Goal: Check status

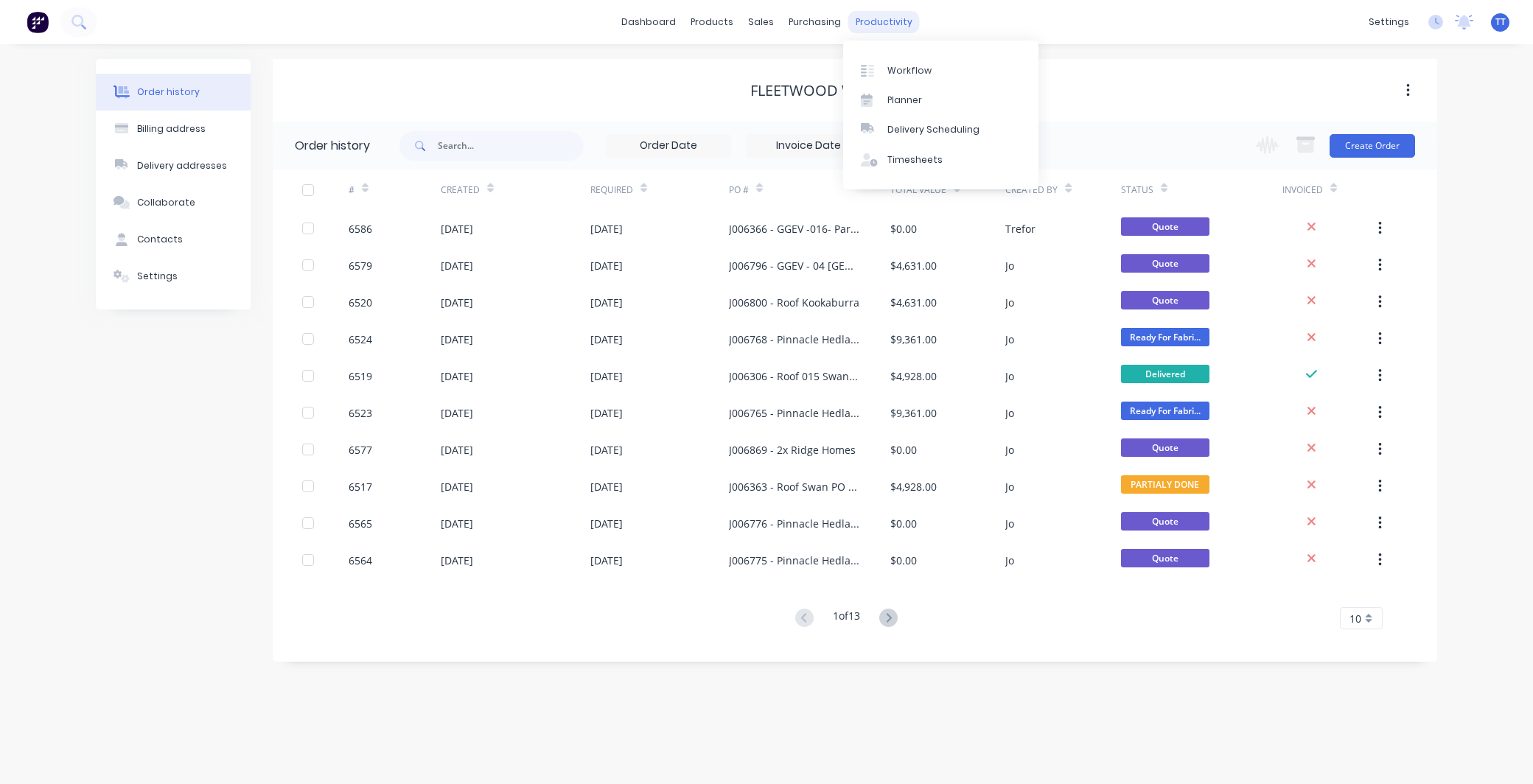
click at [888, 18] on div "productivity" at bounding box center [884, 22] width 71 height 22
click at [924, 74] on div "Workflow" at bounding box center [910, 70] width 44 height 13
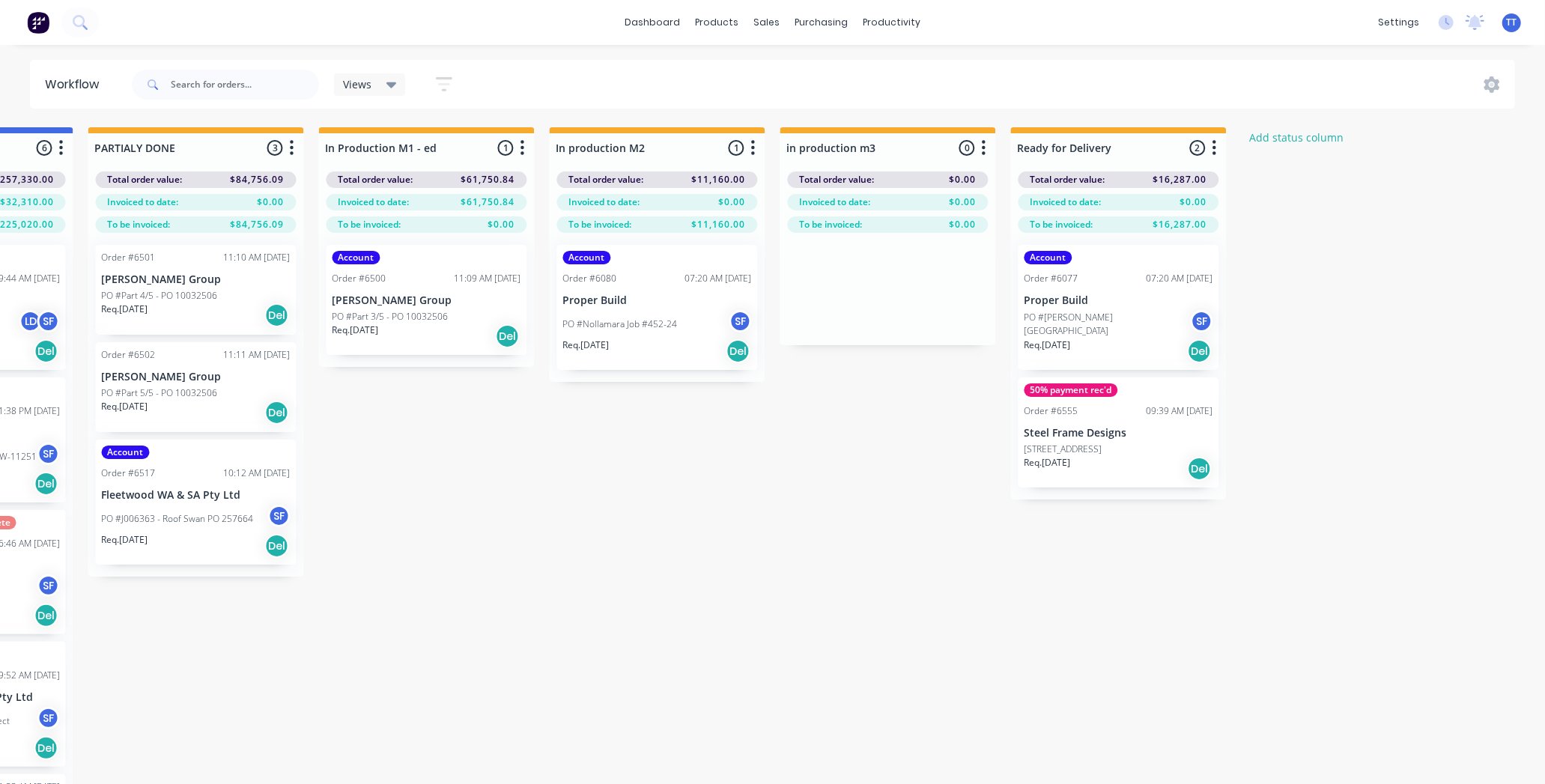
scroll to position [0, 2256]
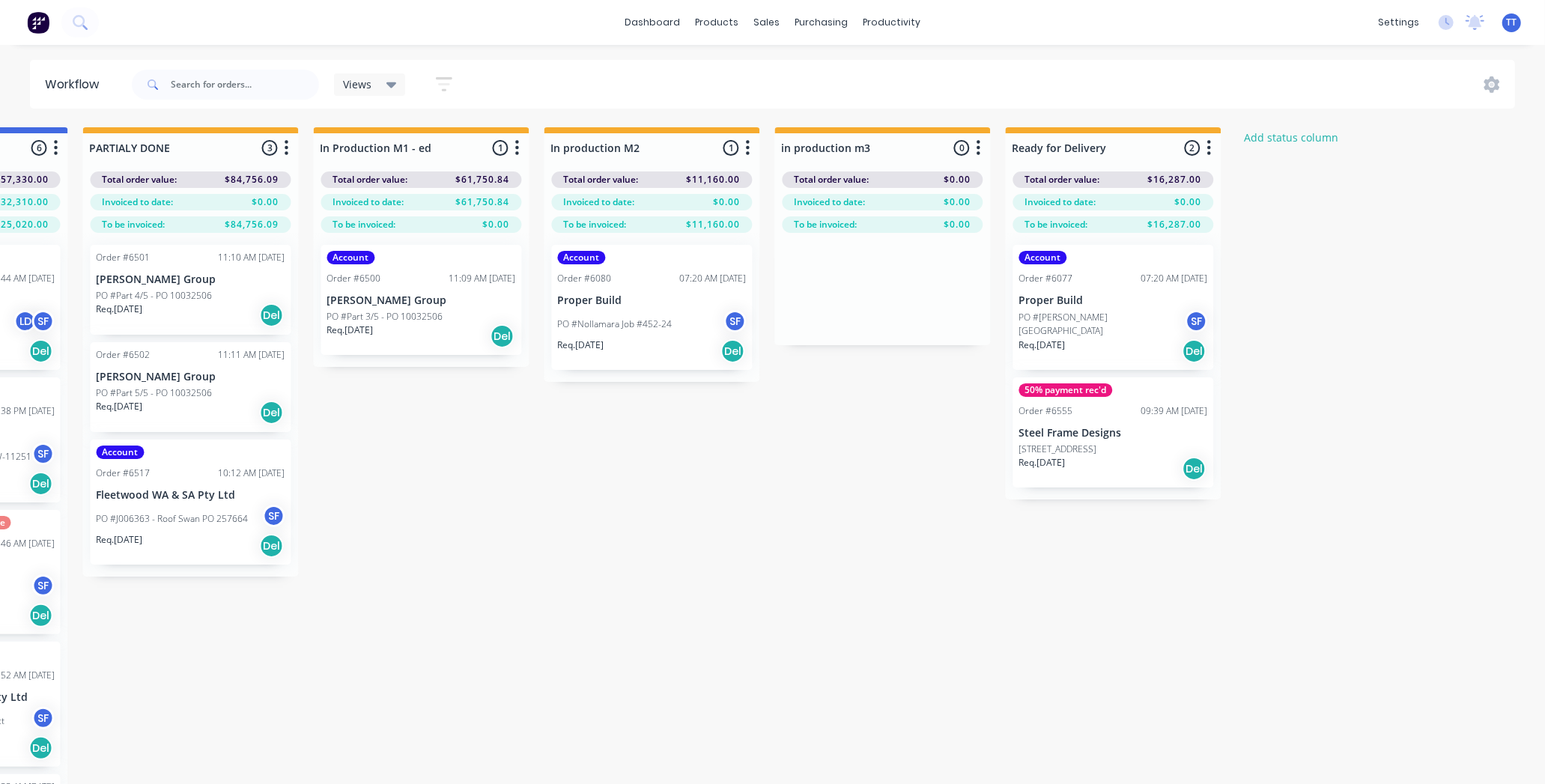
click at [1092, 394] on div "50% payment rec'd" at bounding box center [1066, 390] width 94 height 14
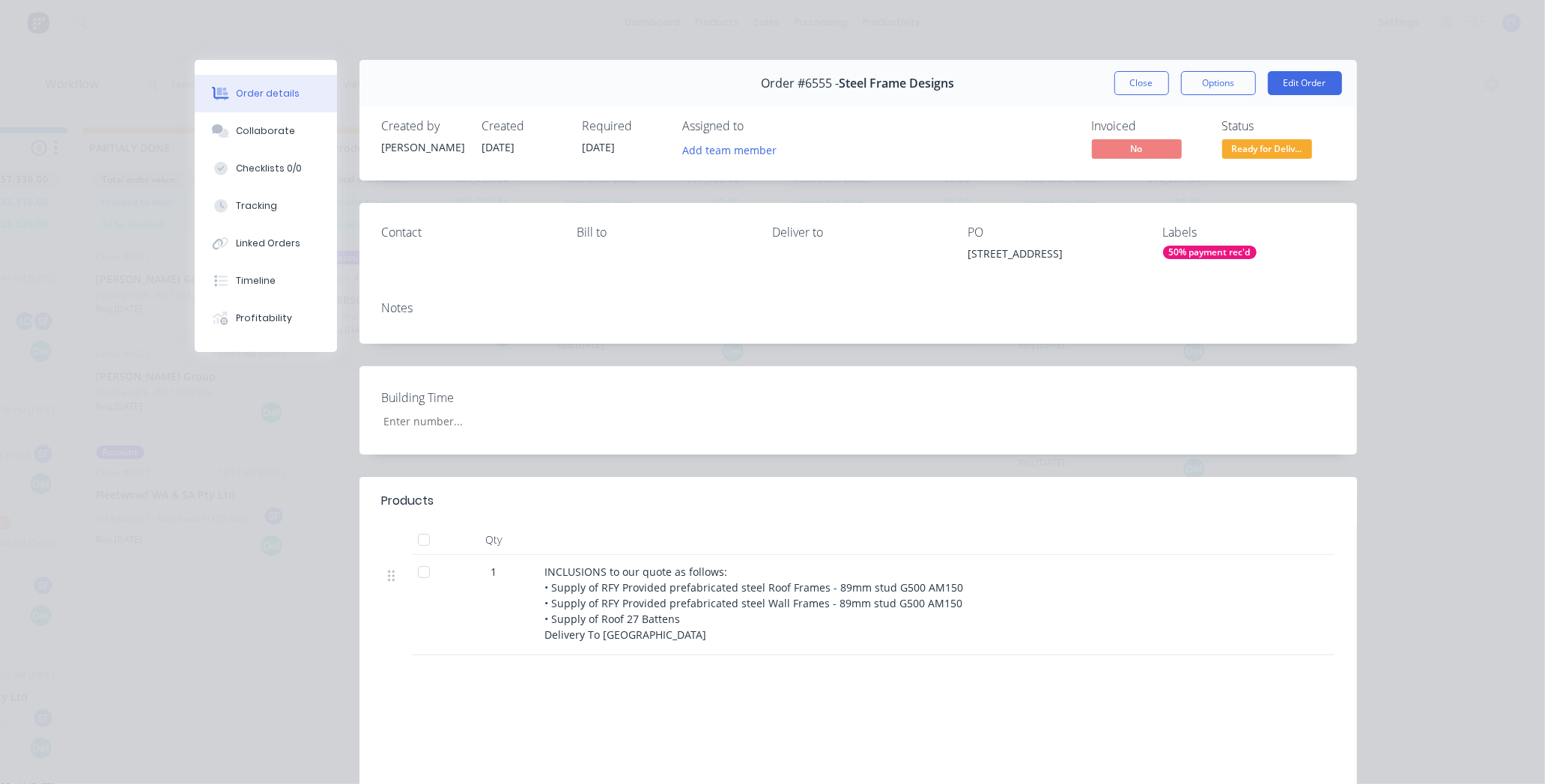
click at [1224, 251] on div "50% payment rec'd" at bounding box center [1210, 252] width 94 height 14
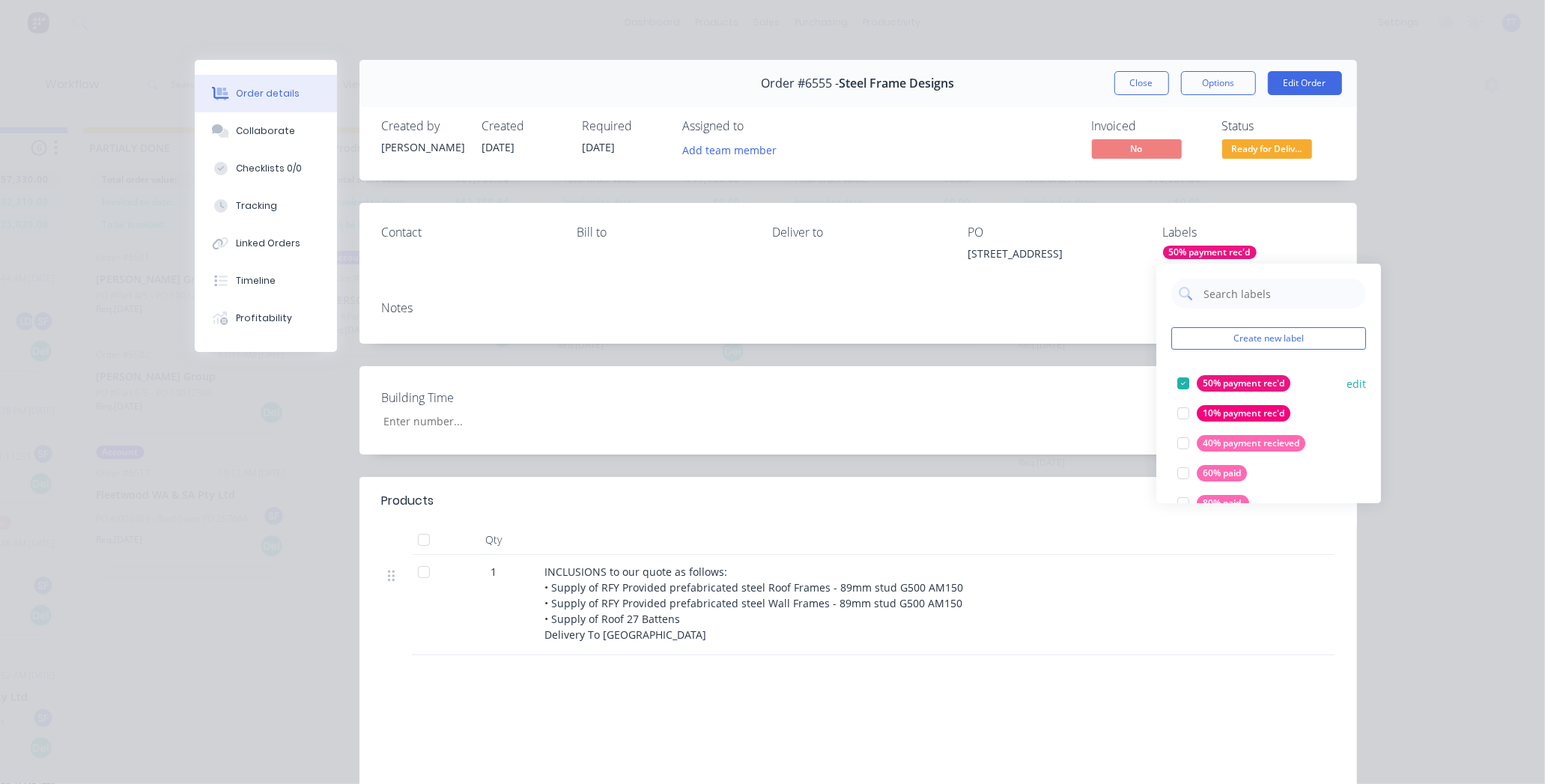
click at [1179, 382] on div at bounding box center [1183, 383] width 30 height 30
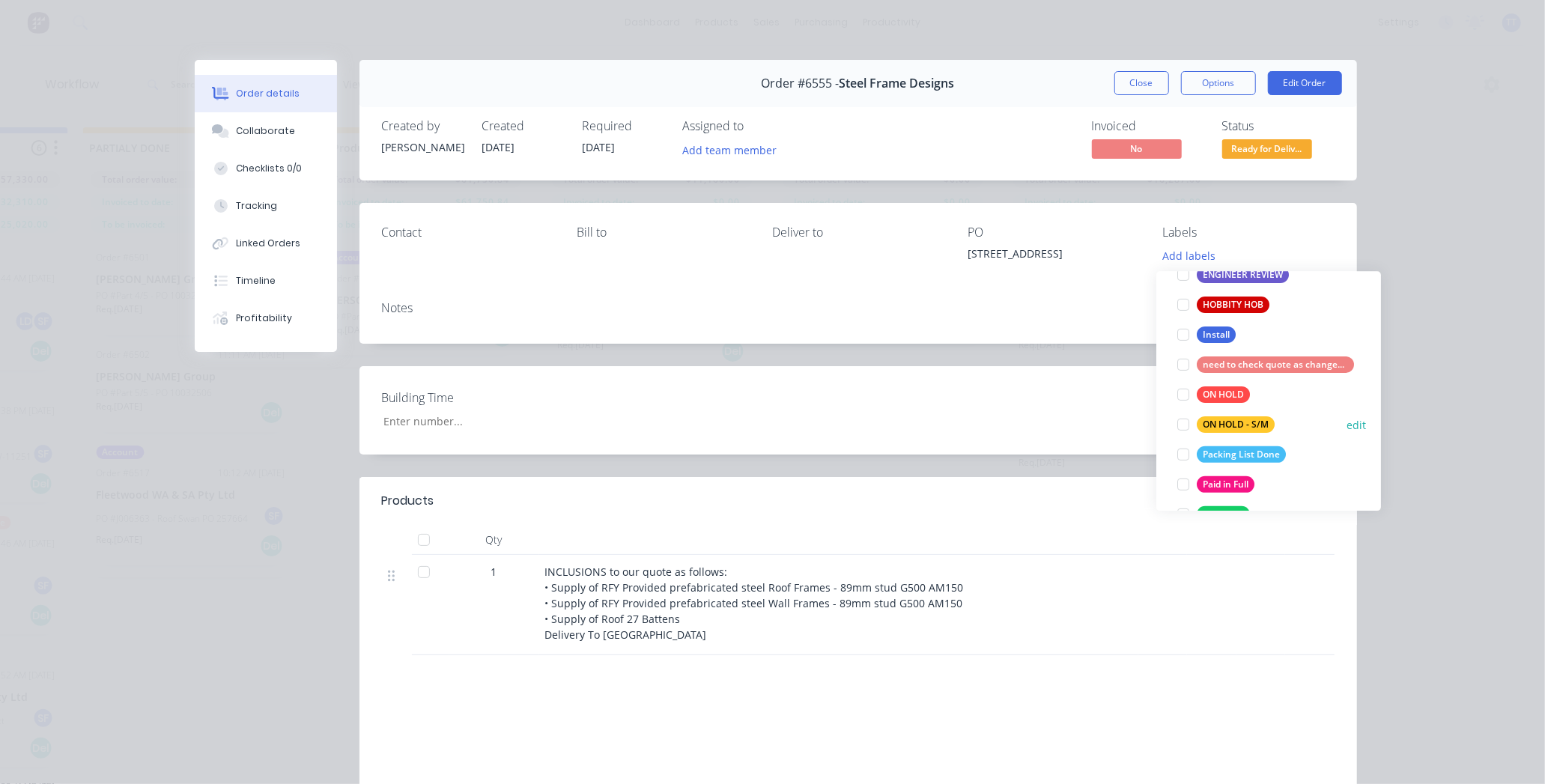
scroll to position [499, 0]
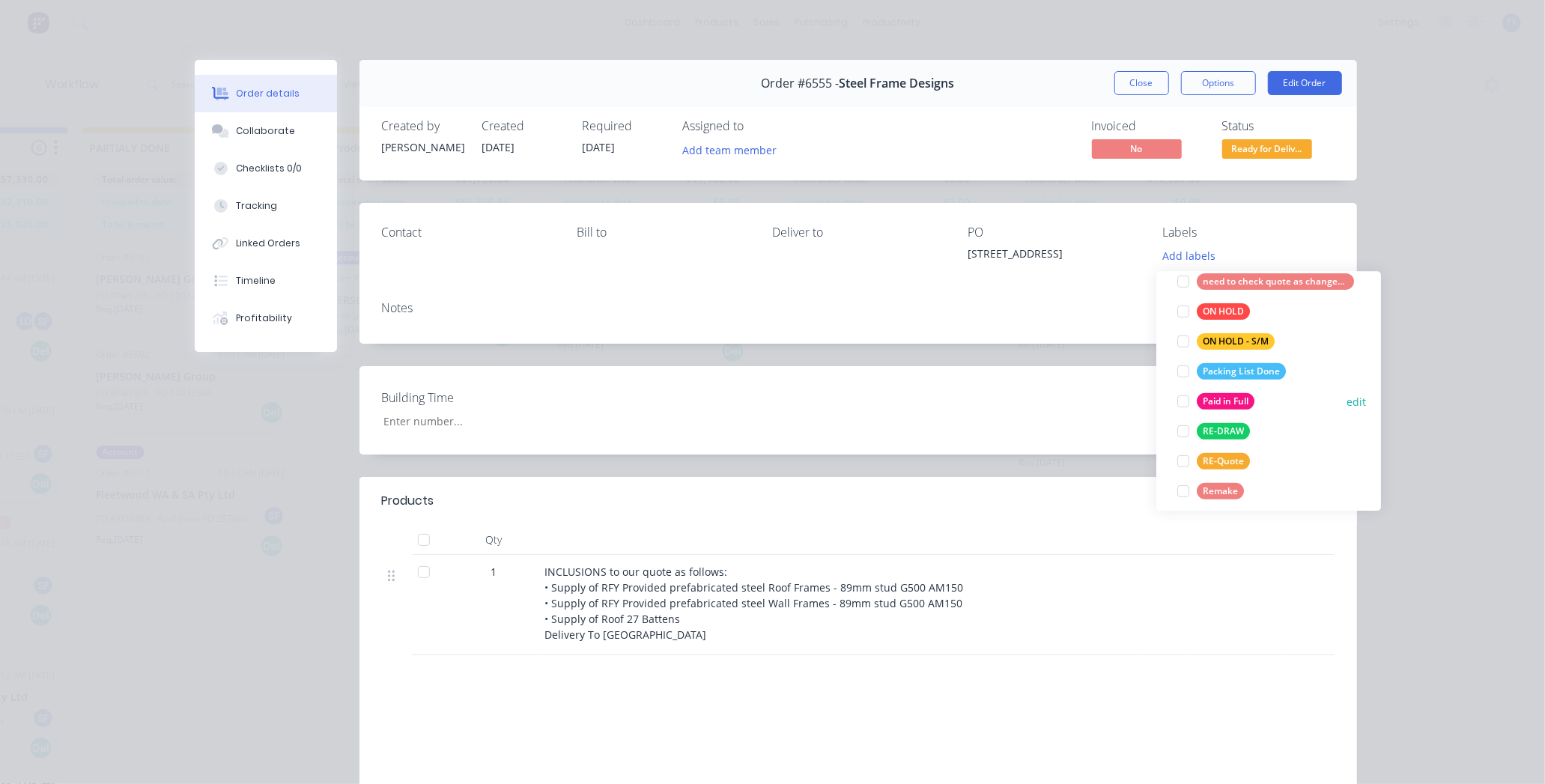
click at [1182, 398] on div at bounding box center [1183, 401] width 30 height 30
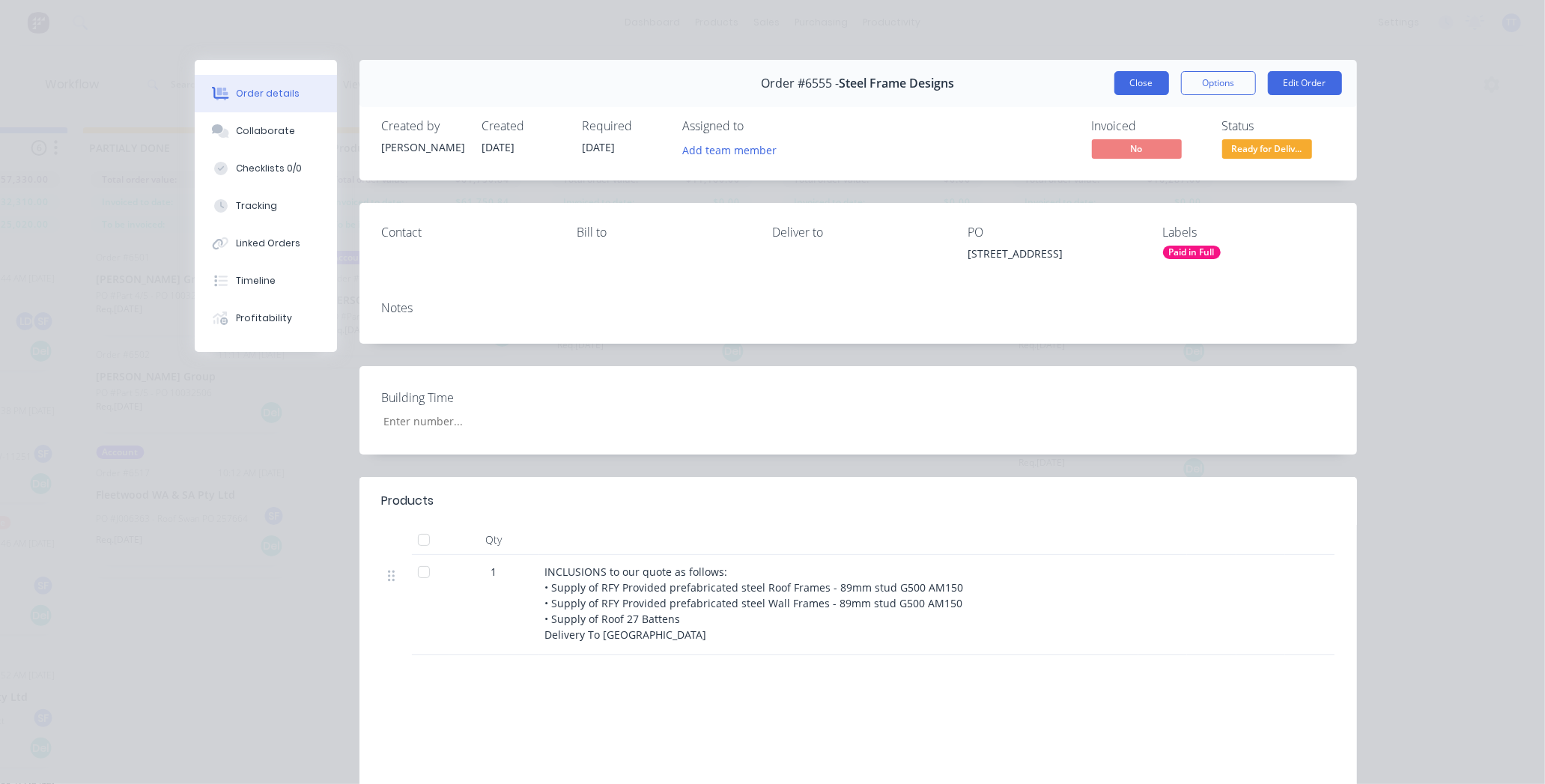
click at [1138, 78] on button "Close" at bounding box center [1142, 84] width 55 height 24
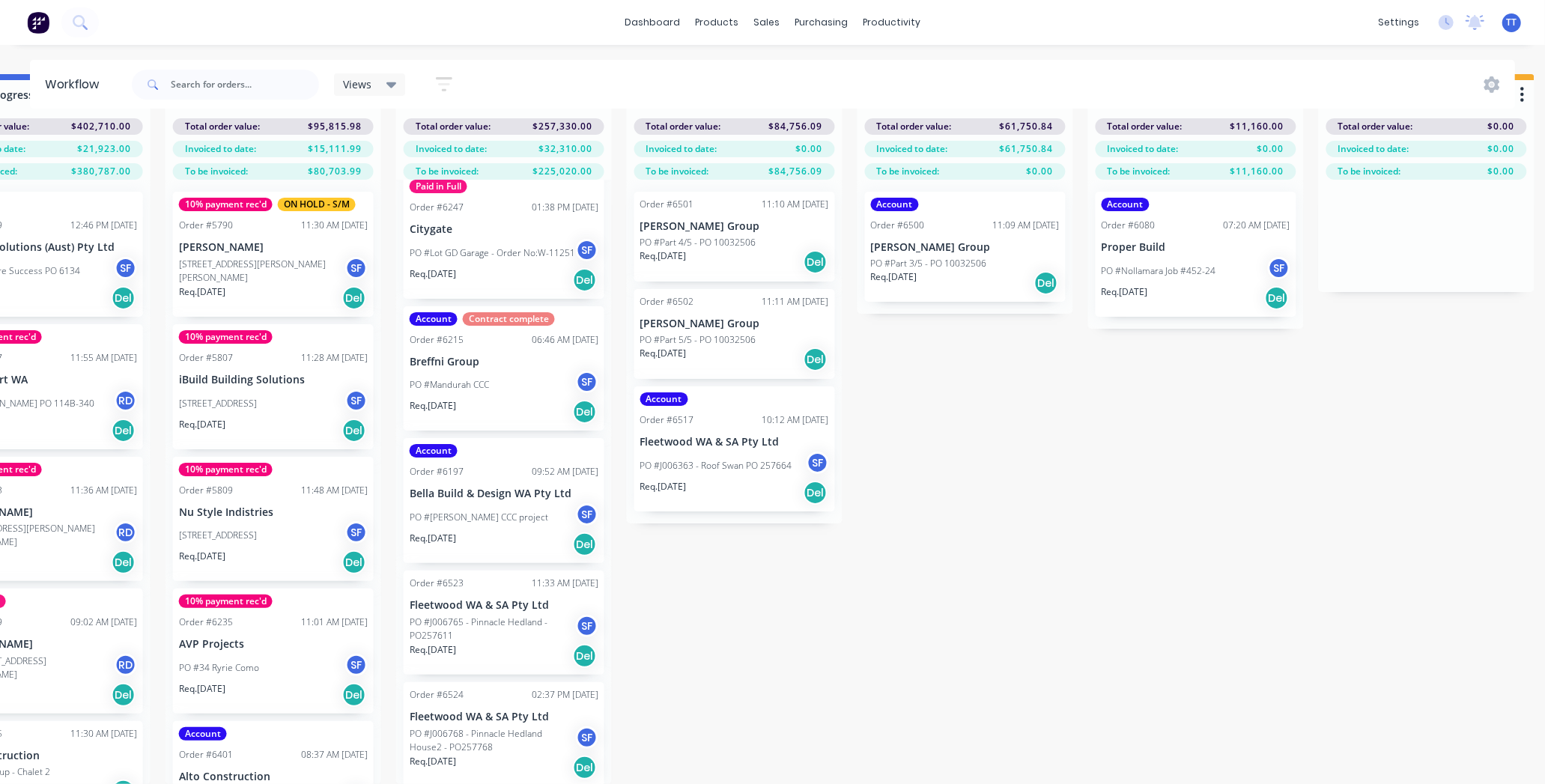
scroll to position [65, 1702]
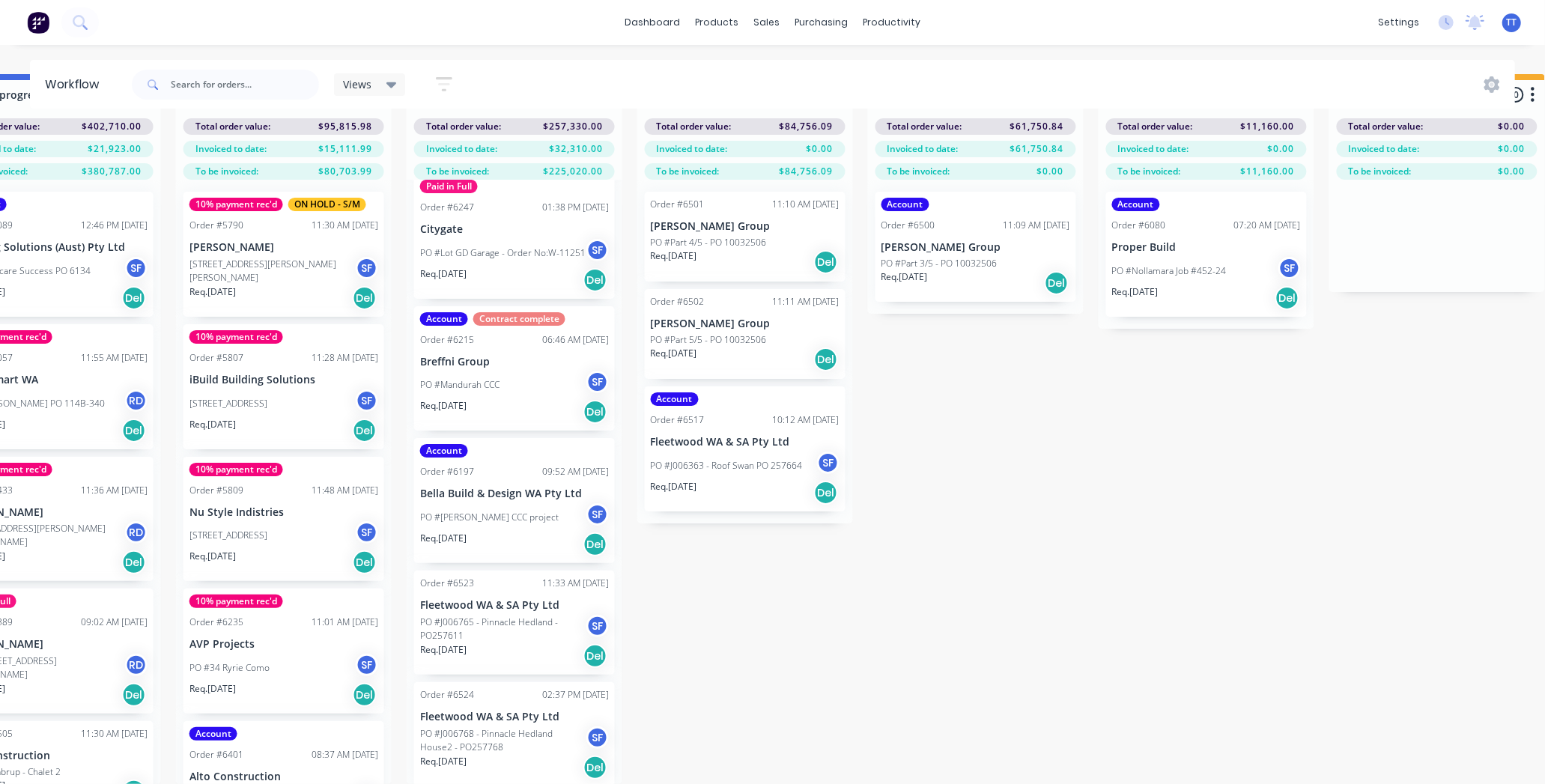
click at [278, 351] on div "Order #5807 11:28 AM [DATE]" at bounding box center [284, 357] width 189 height 14
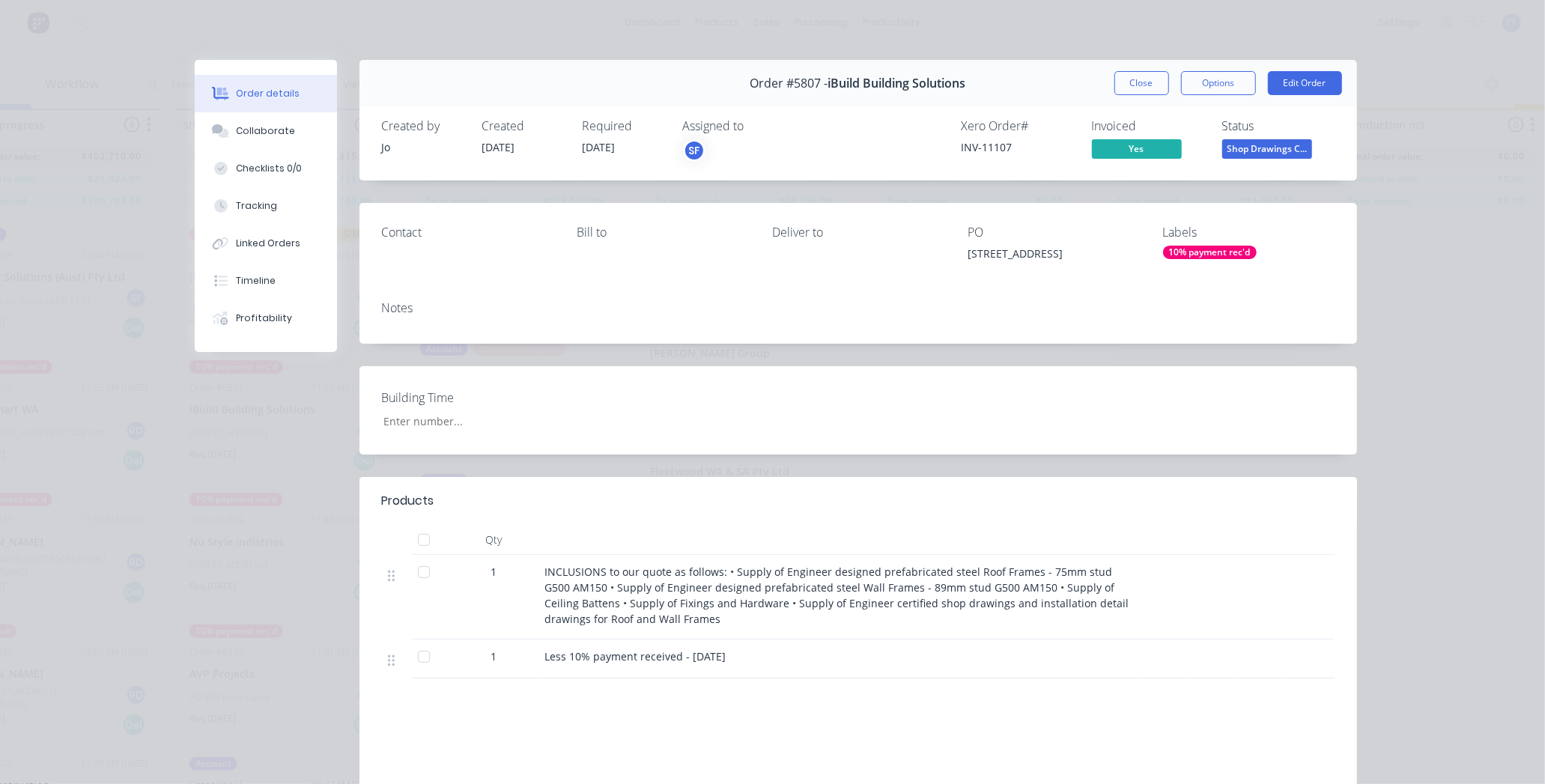
scroll to position [0, 1702]
click at [1139, 88] on button "Close" at bounding box center [1142, 84] width 55 height 24
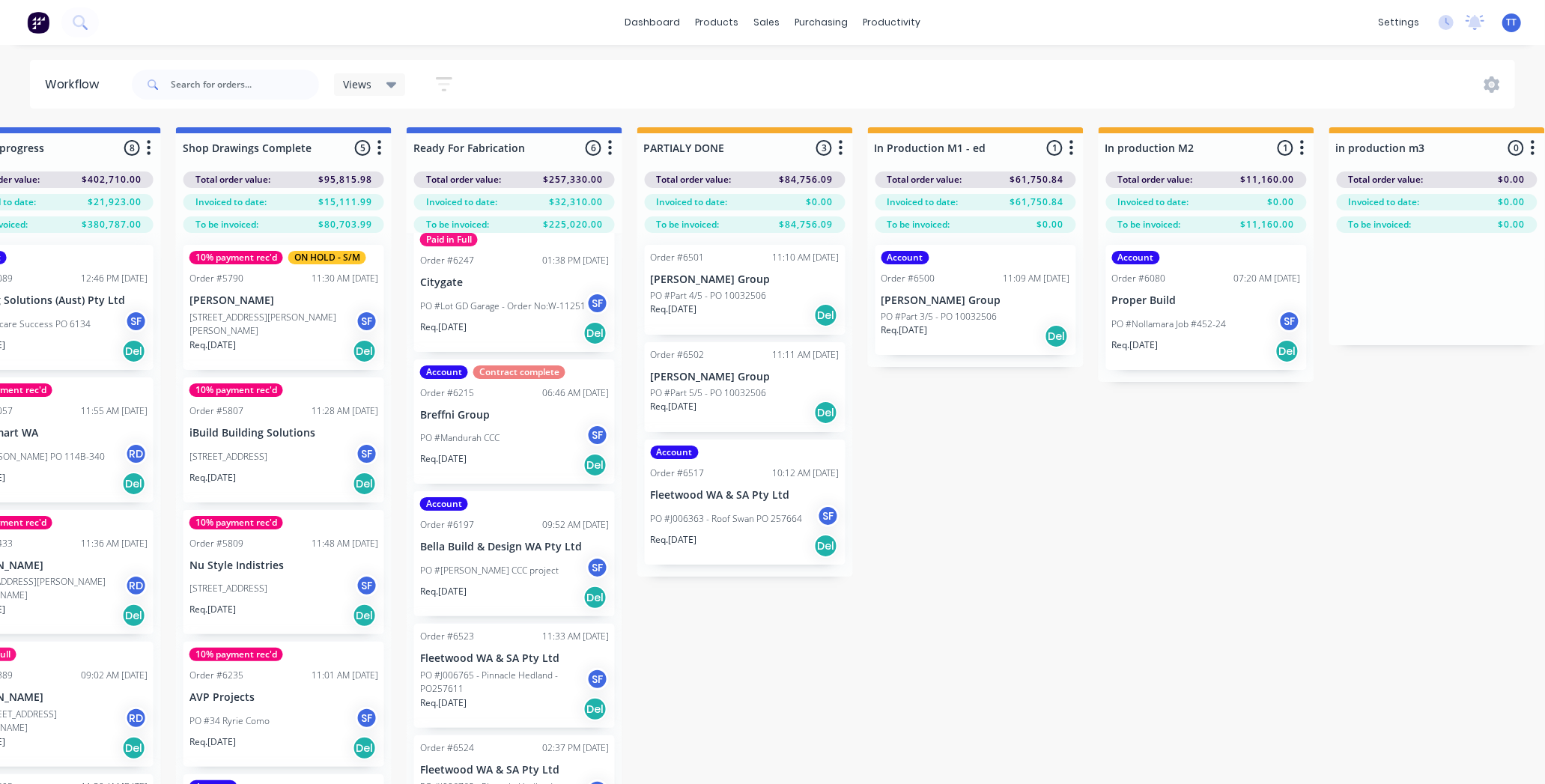
click at [249, 391] on div "10% payment rec'd" at bounding box center [236, 390] width 94 height 14
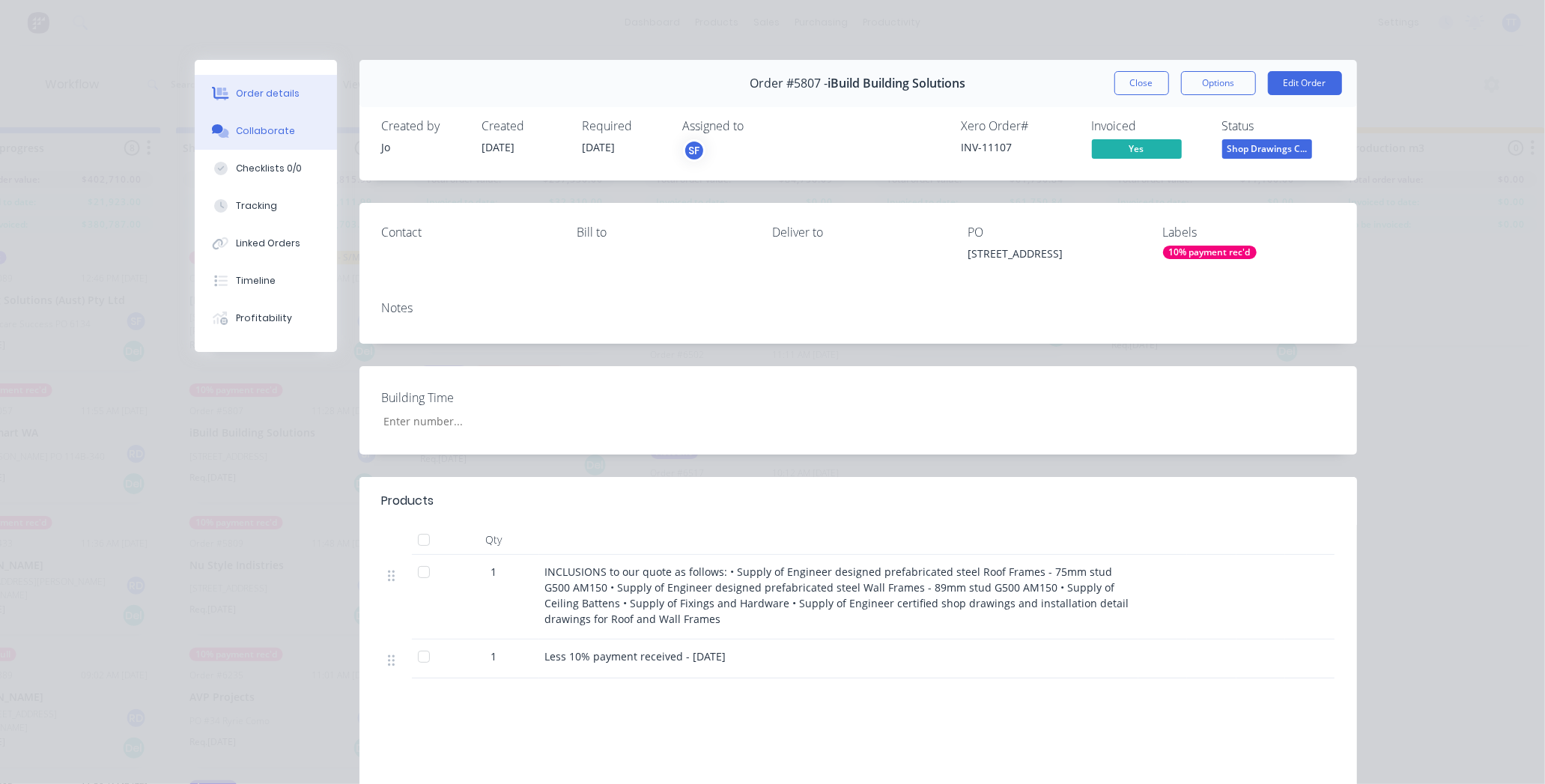
click at [260, 125] on div "Collaborate" at bounding box center [266, 131] width 59 height 14
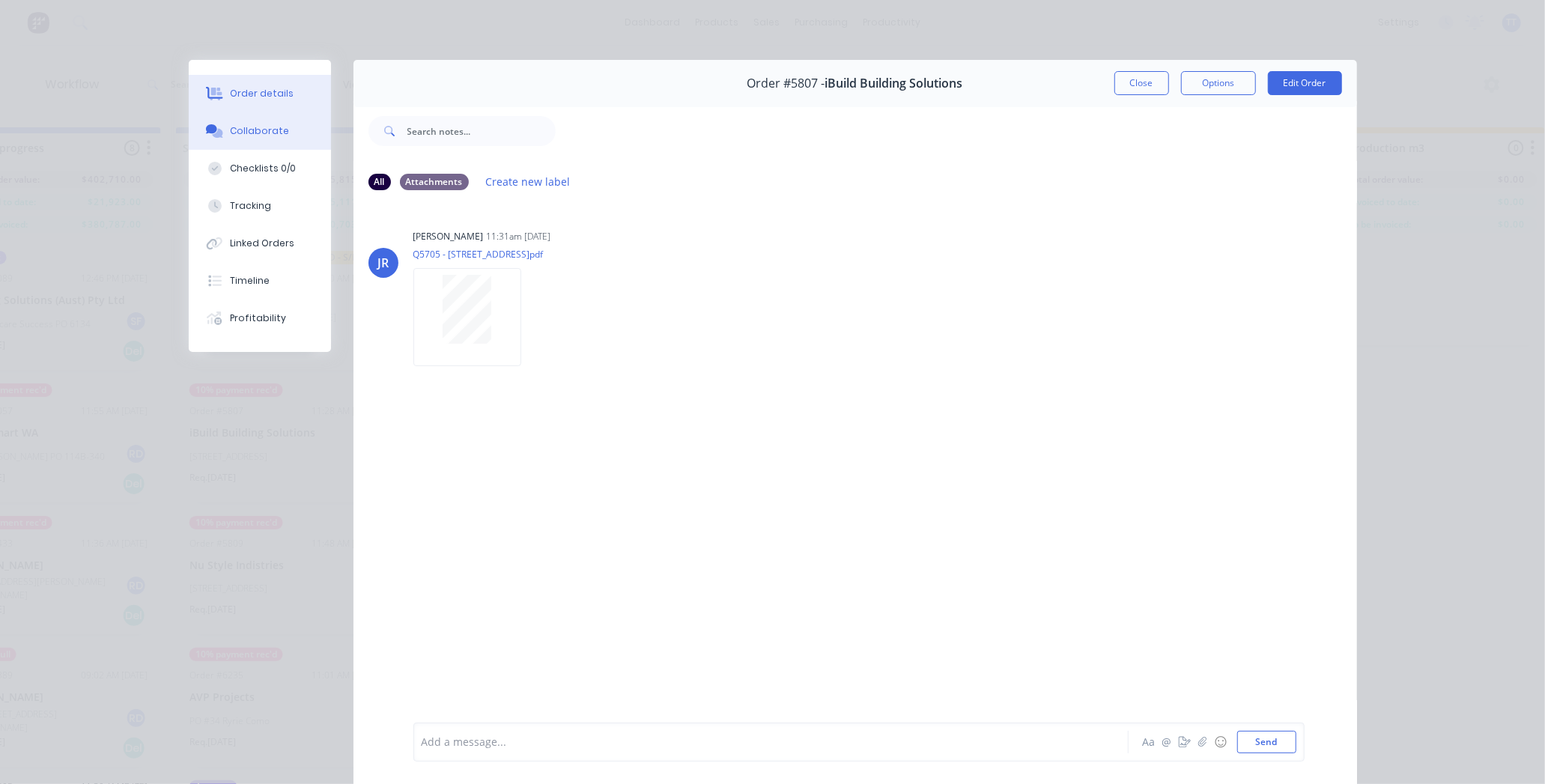
click at [252, 91] on div "Order details" at bounding box center [261, 93] width 63 height 14
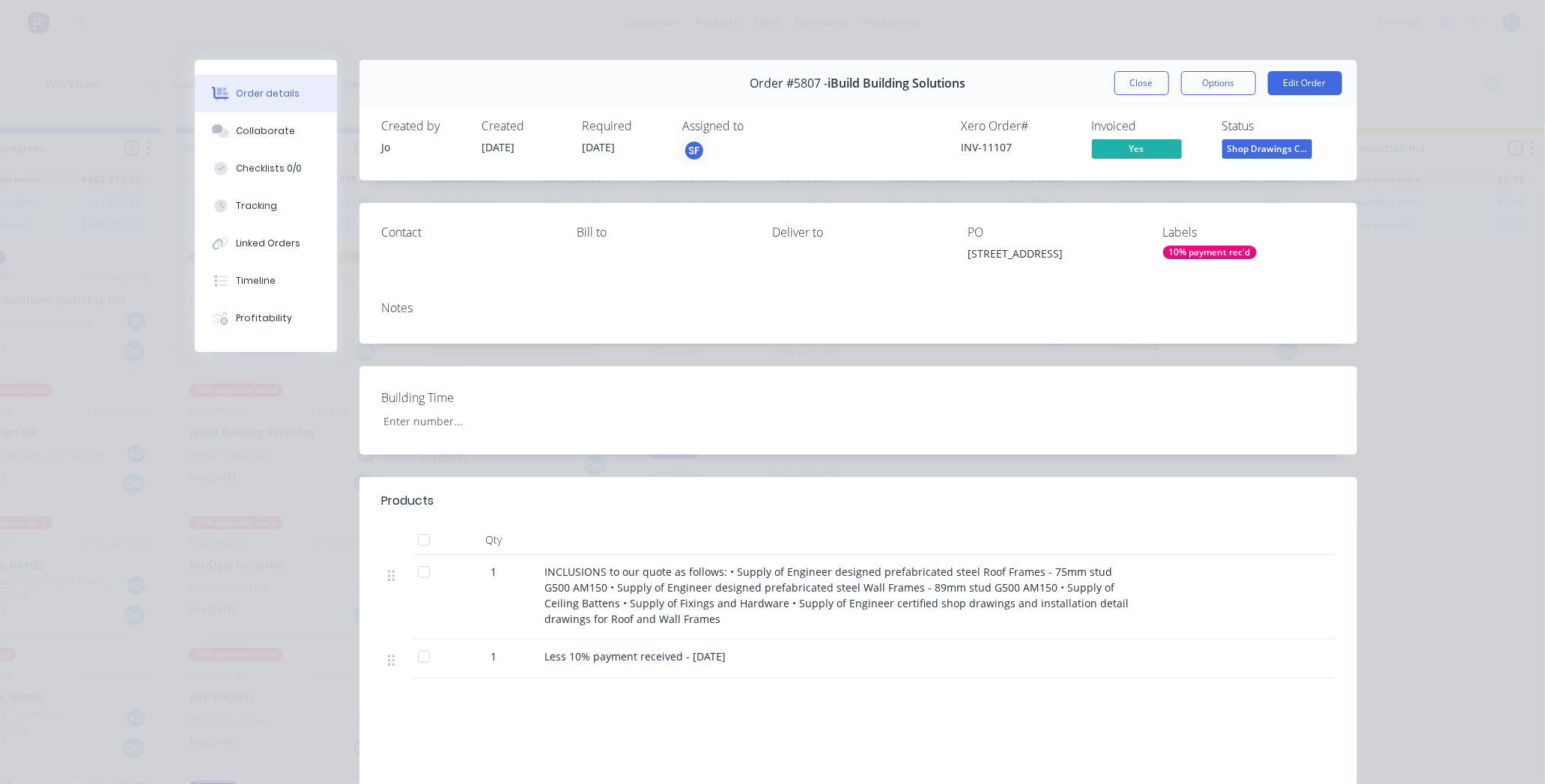
click at [1218, 255] on div "10% payment rec'd" at bounding box center [1210, 252] width 94 height 14
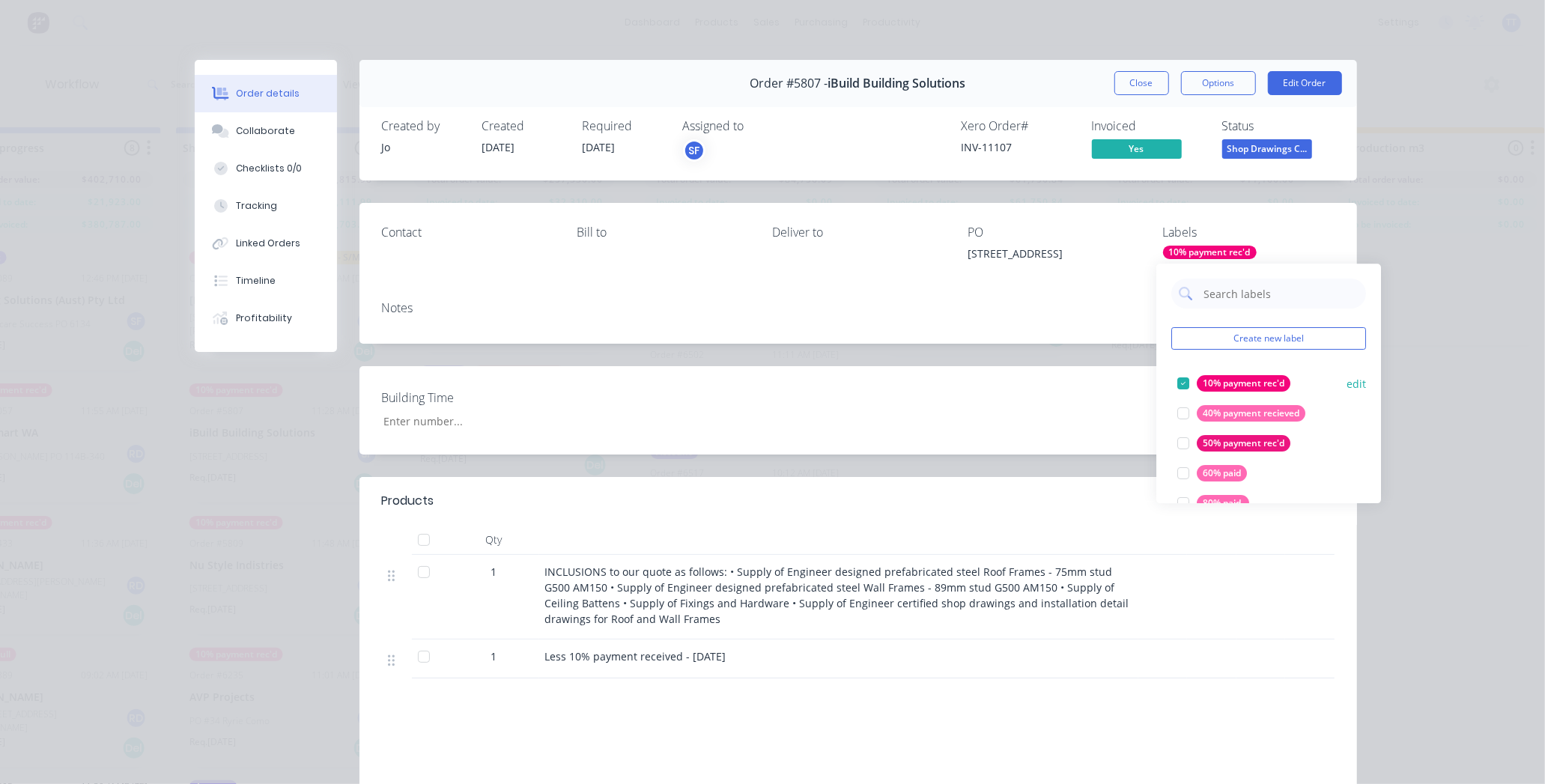
click at [1179, 380] on div at bounding box center [1183, 383] width 30 height 30
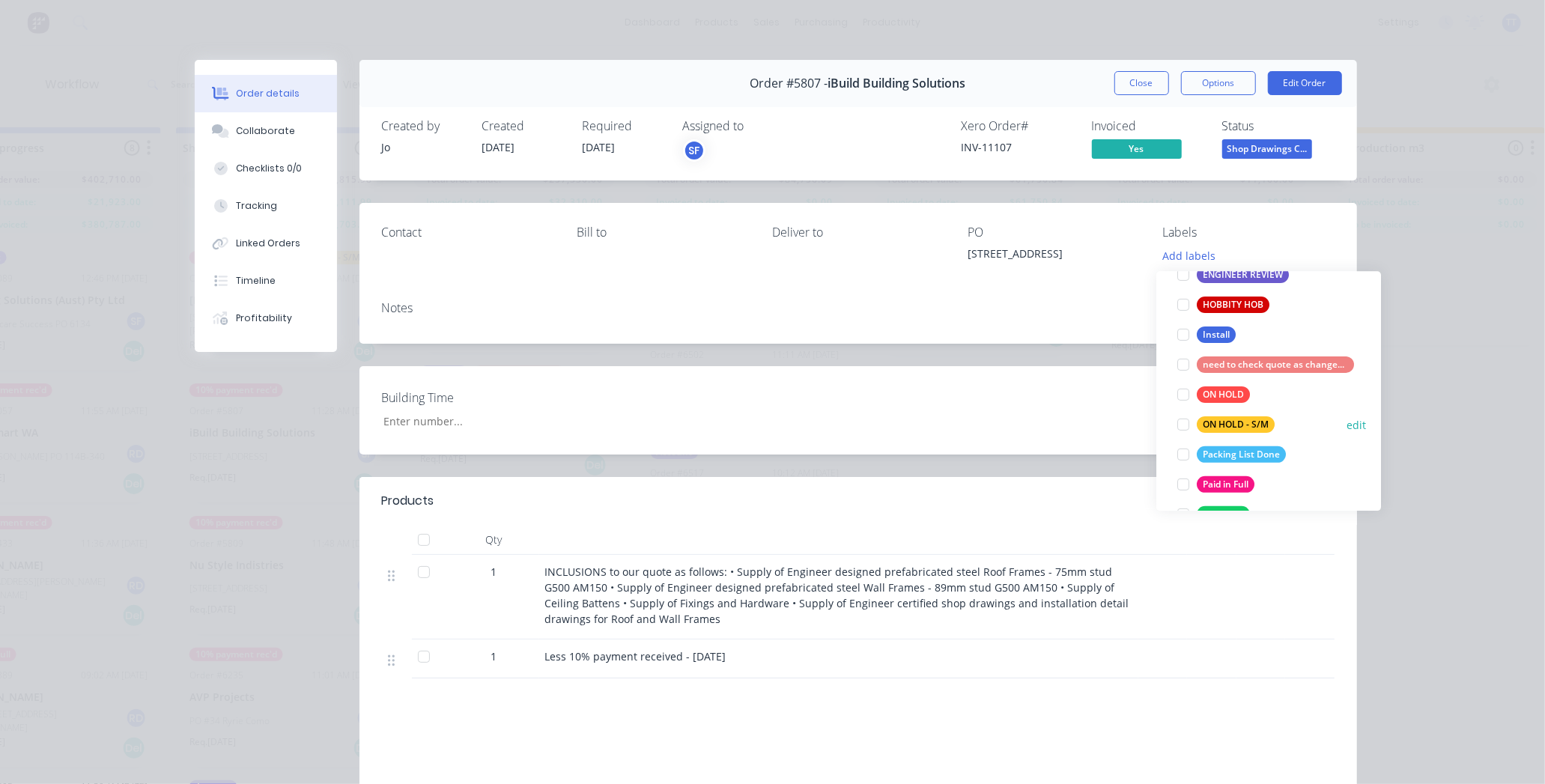
scroll to position [499, 0]
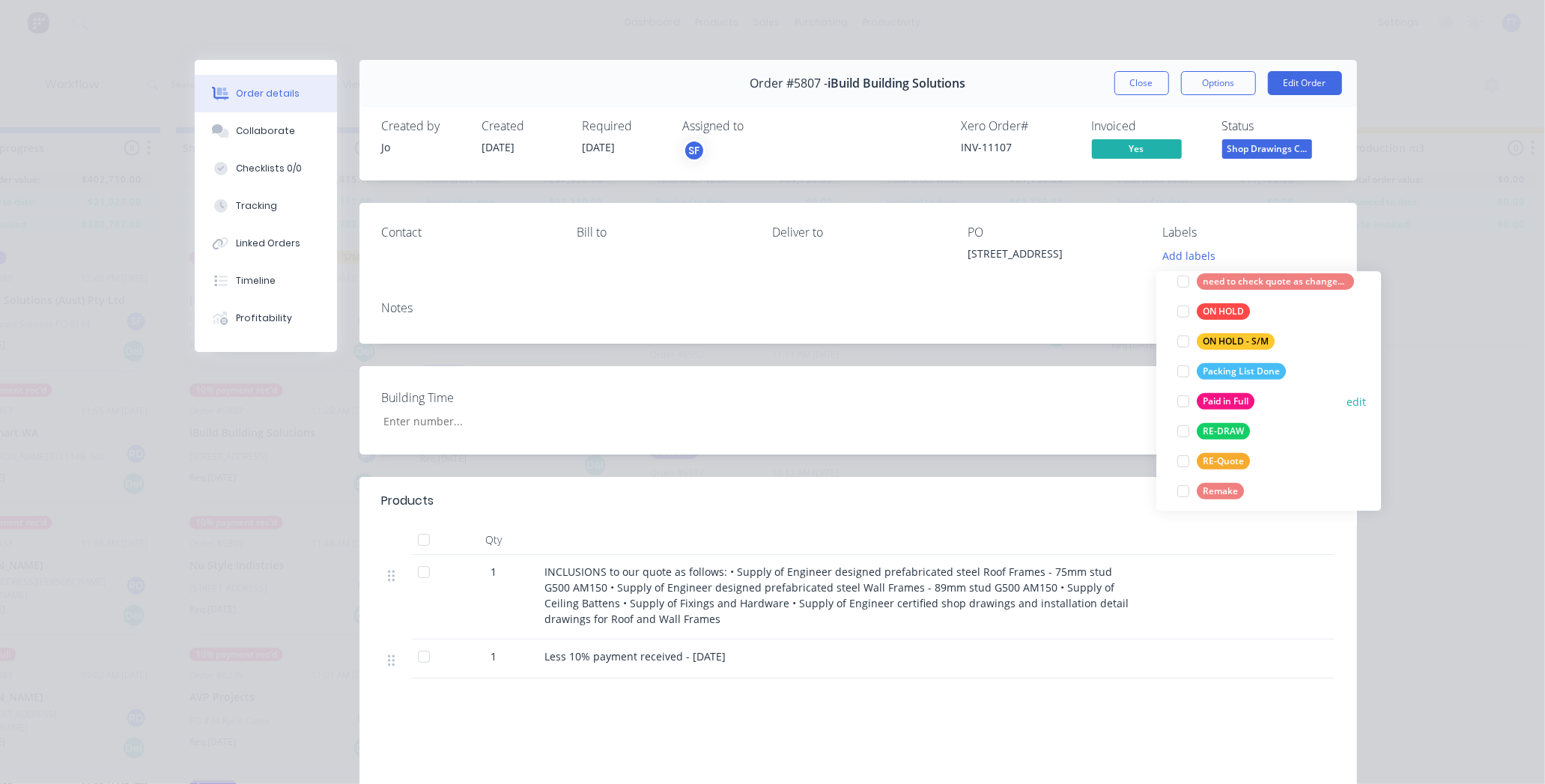
click at [1186, 399] on div at bounding box center [1183, 401] width 30 height 30
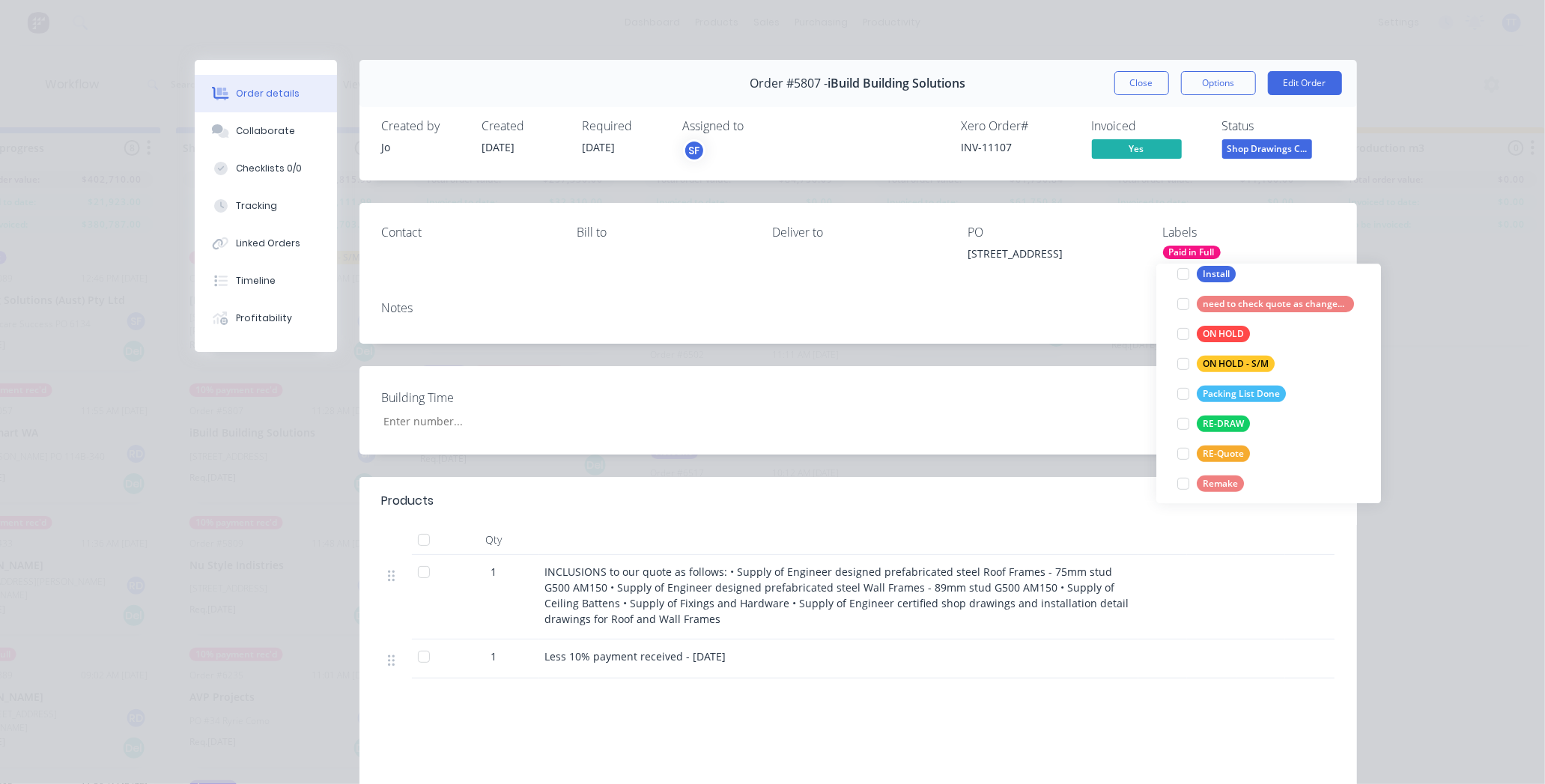
scroll to position [0, 0]
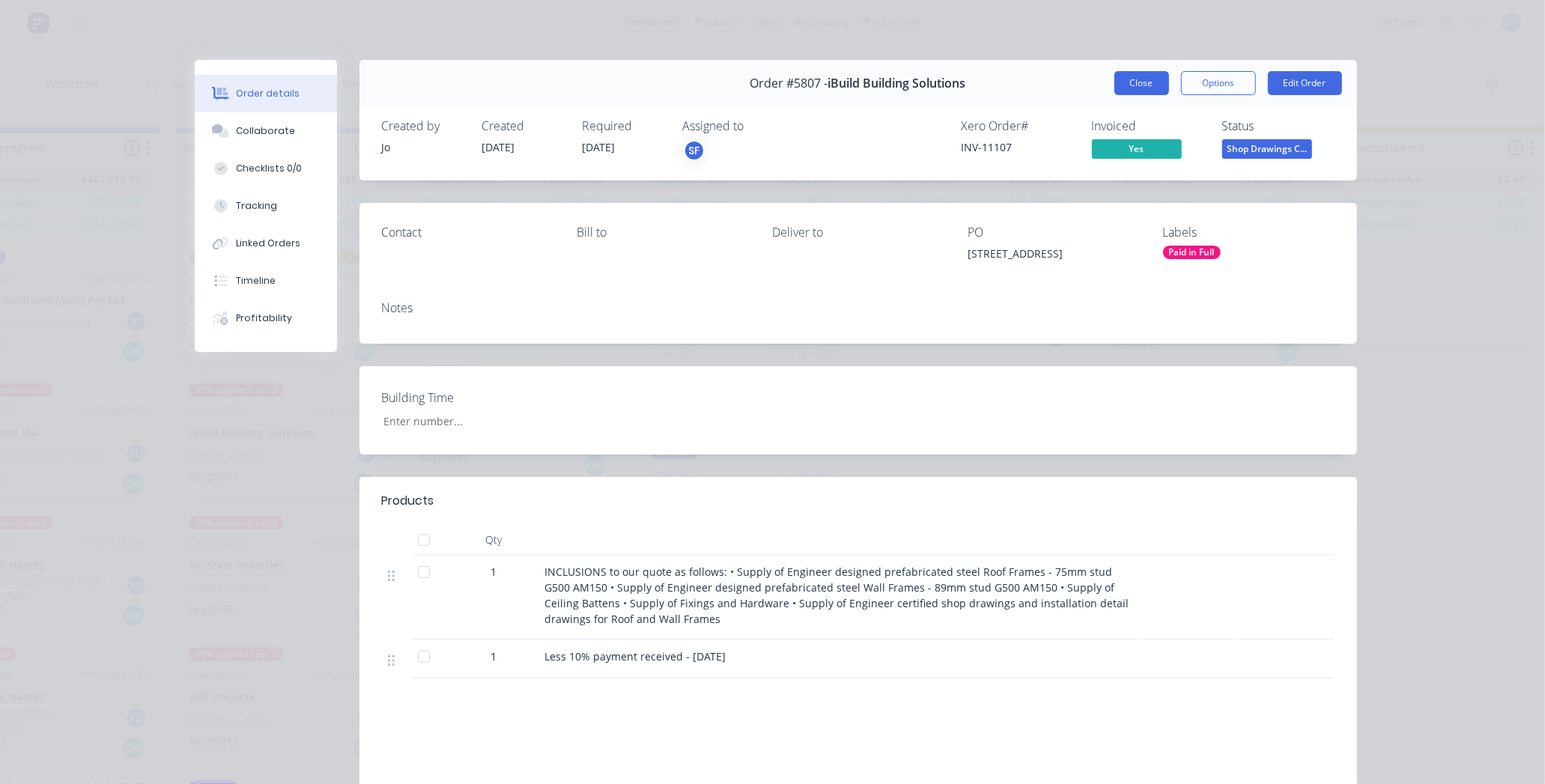
click at [1137, 83] on button "Close" at bounding box center [1142, 84] width 55 height 24
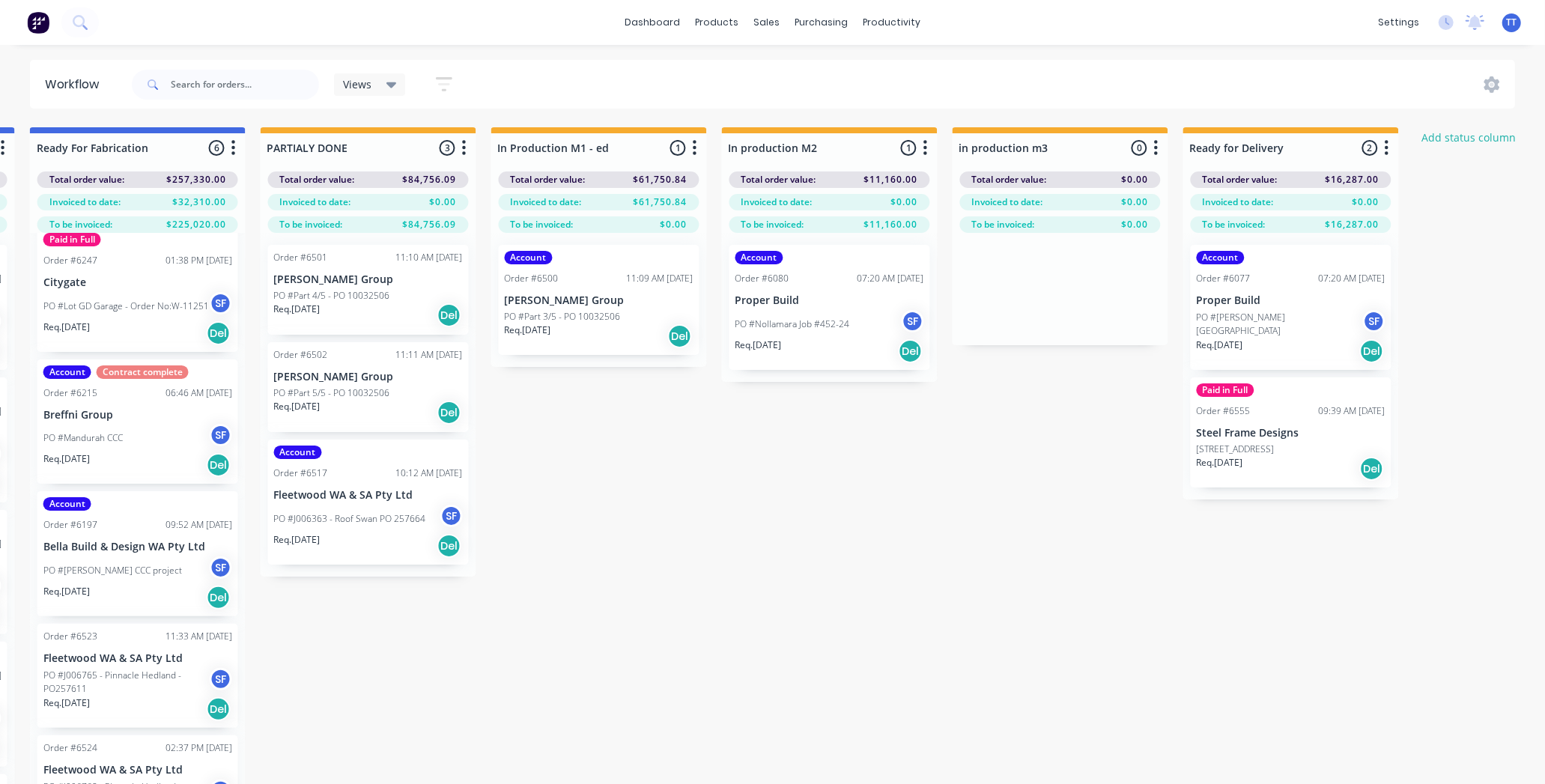
scroll to position [0, 2112]
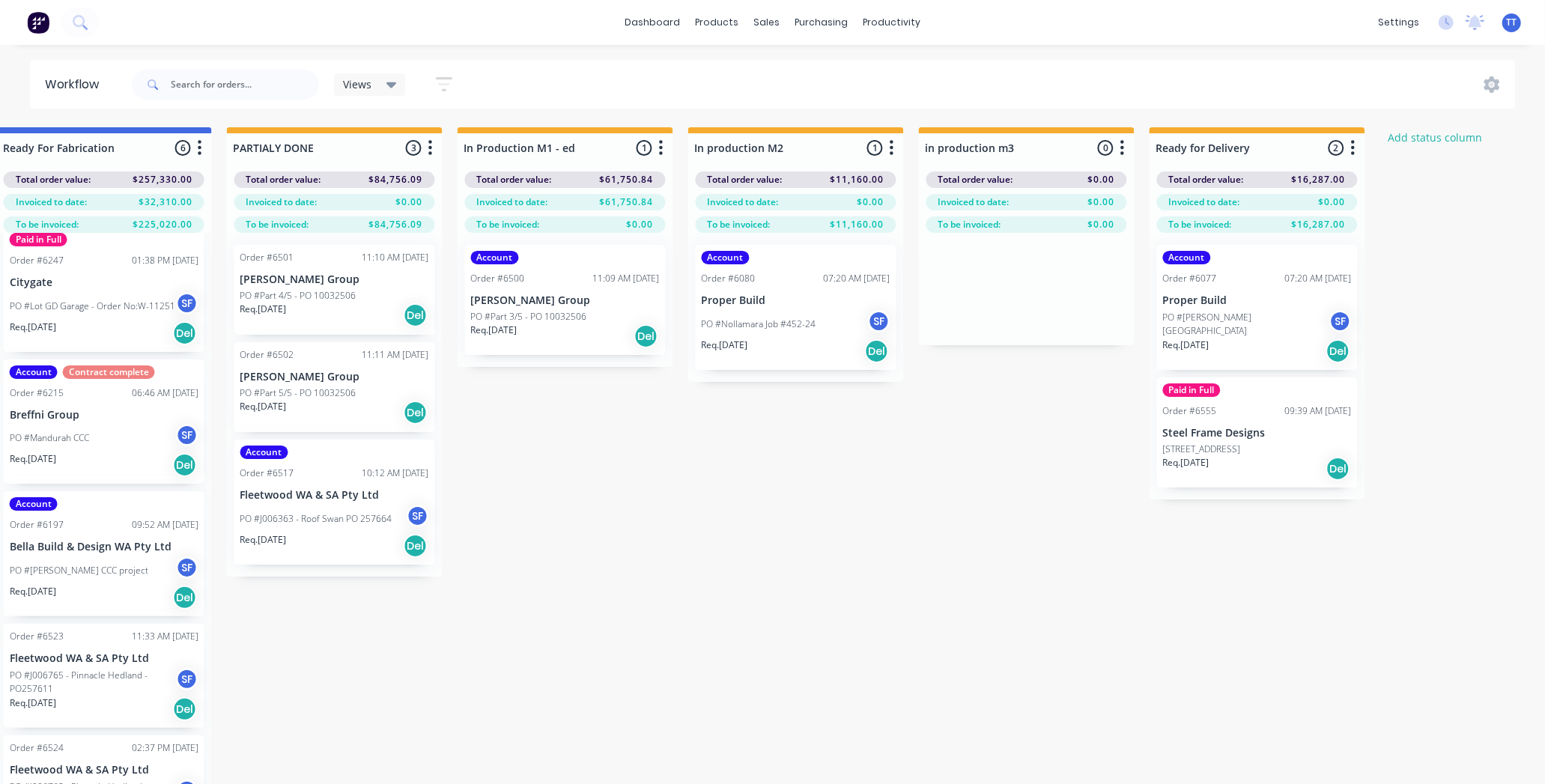
click at [1277, 402] on div "Paid in Full Order #6555 09:39 AM [DATE] Steel Frame Designs PO #26 Hayeswater …" at bounding box center [1257, 432] width 201 height 110
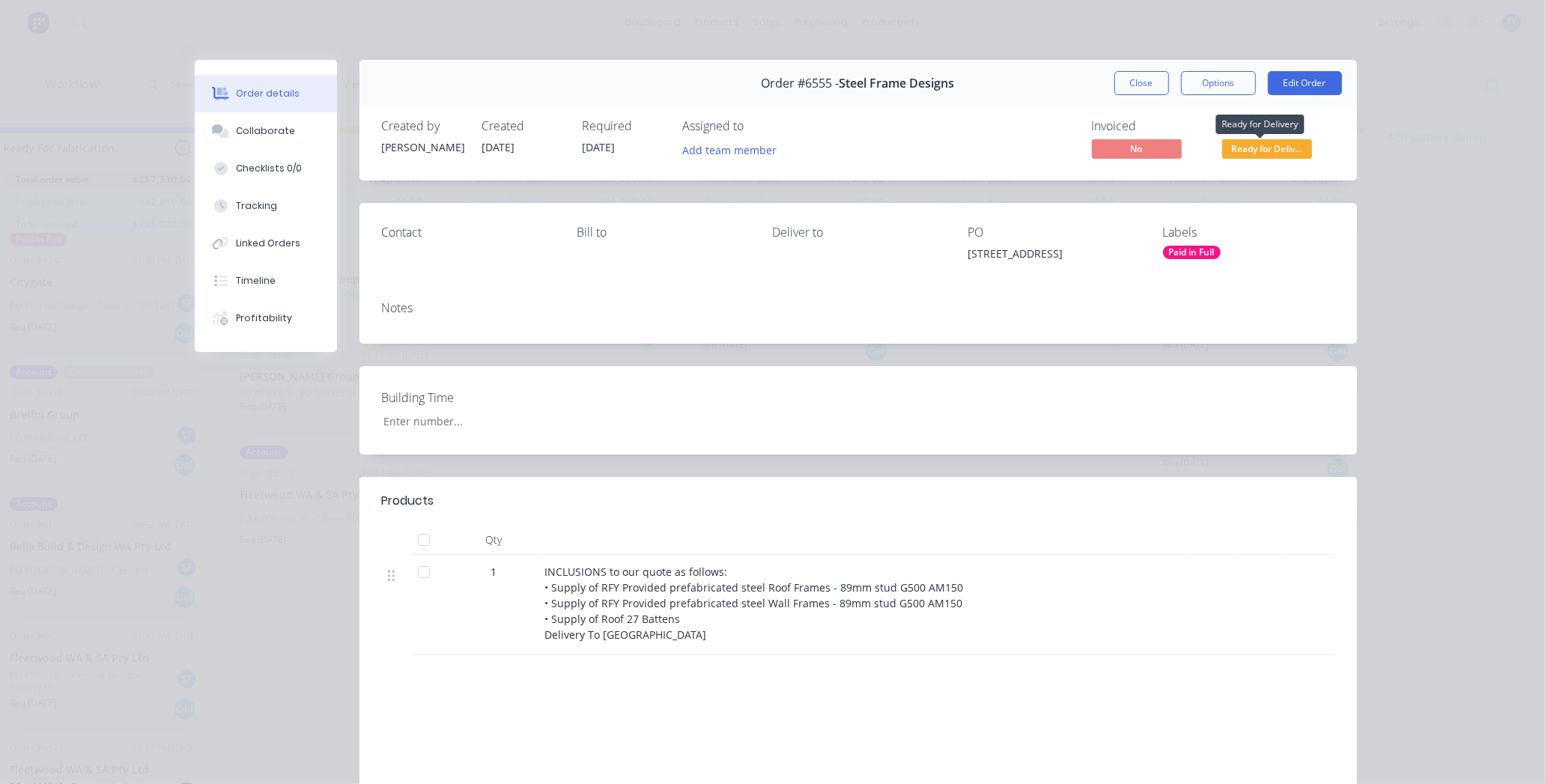
click at [1276, 145] on span "Ready for Deliv..." at bounding box center [1268, 148] width 90 height 18
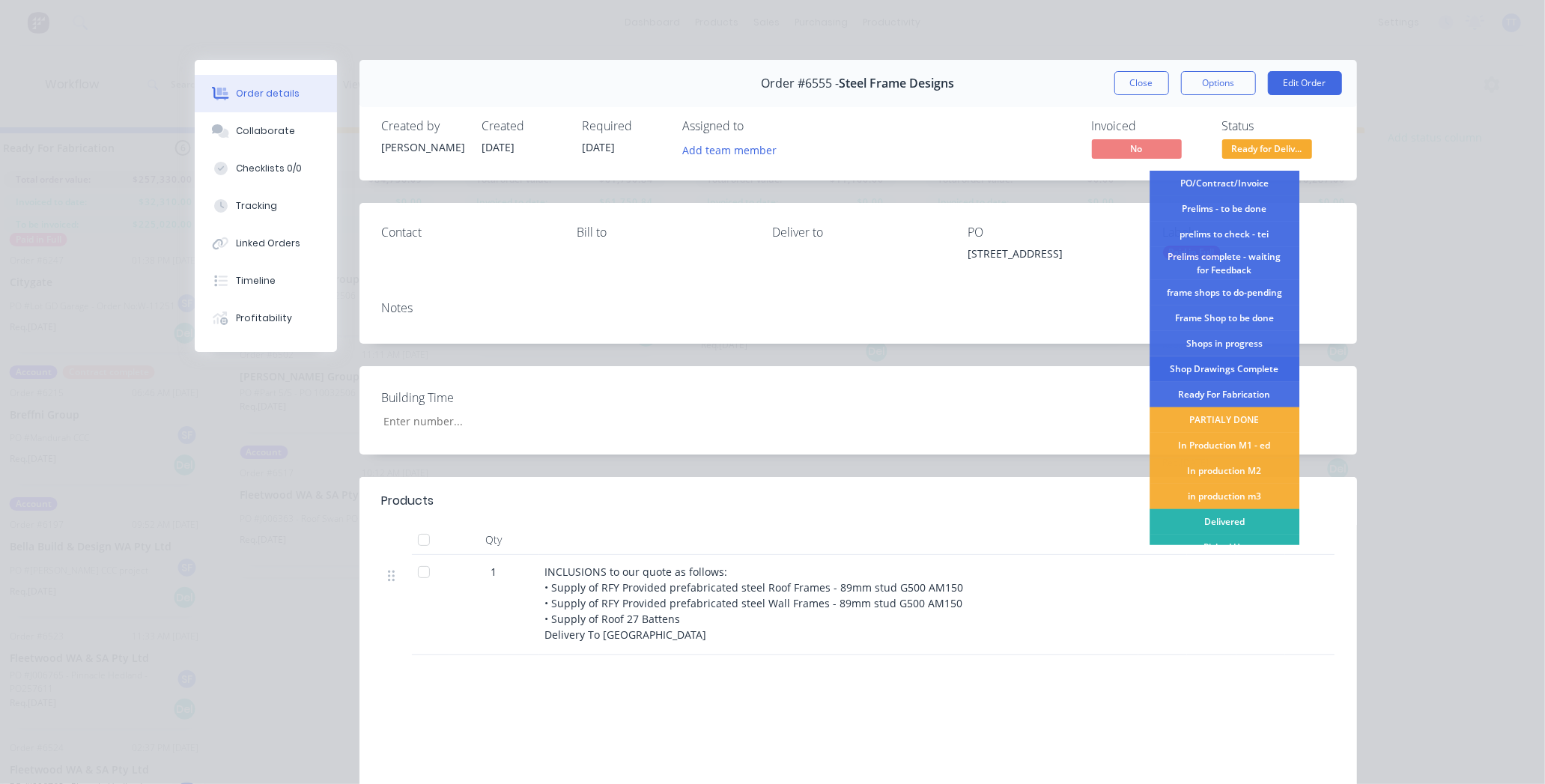
scroll to position [39, 0]
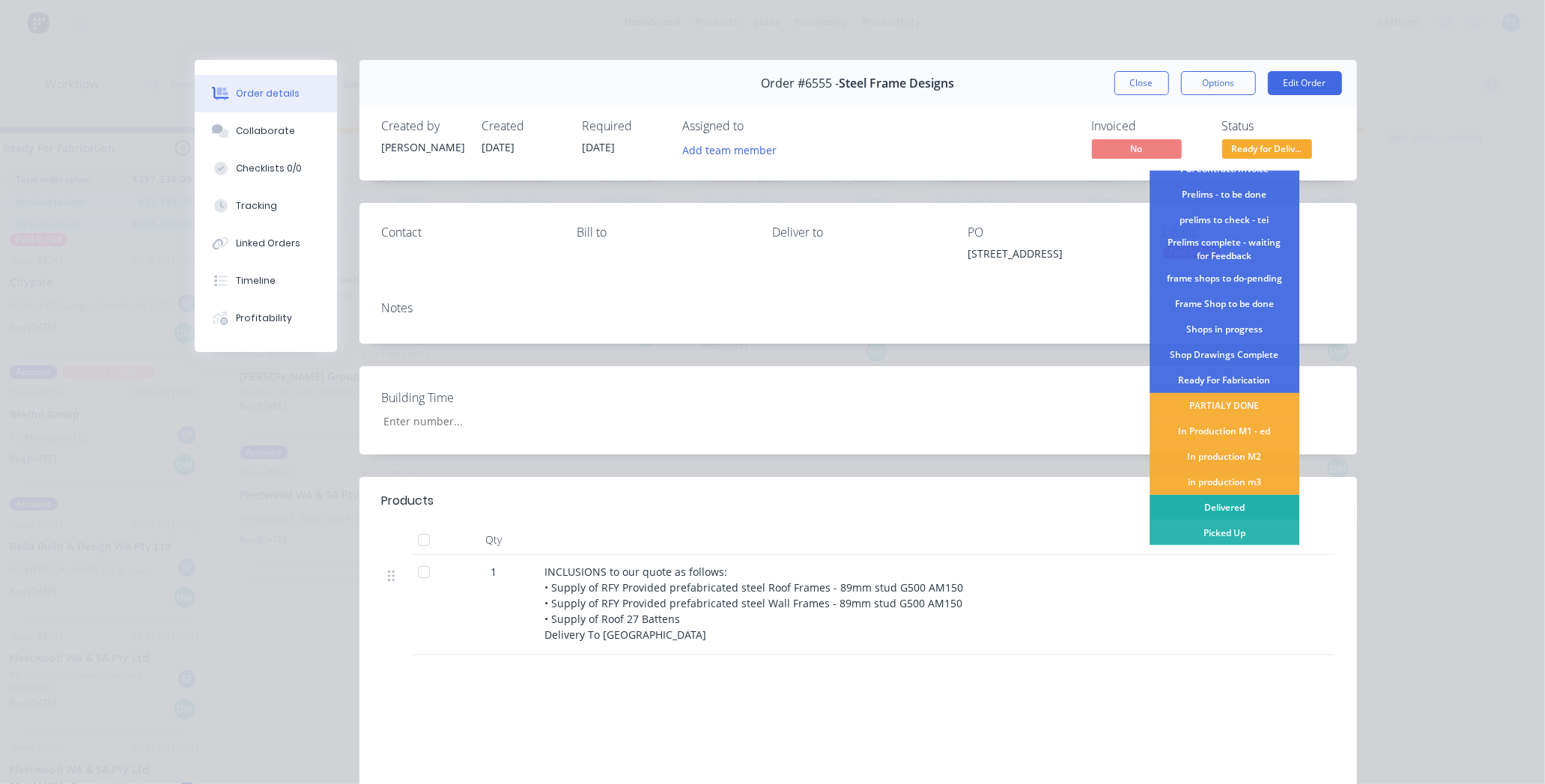
click at [1209, 504] on div "Delivered" at bounding box center [1224, 508] width 149 height 26
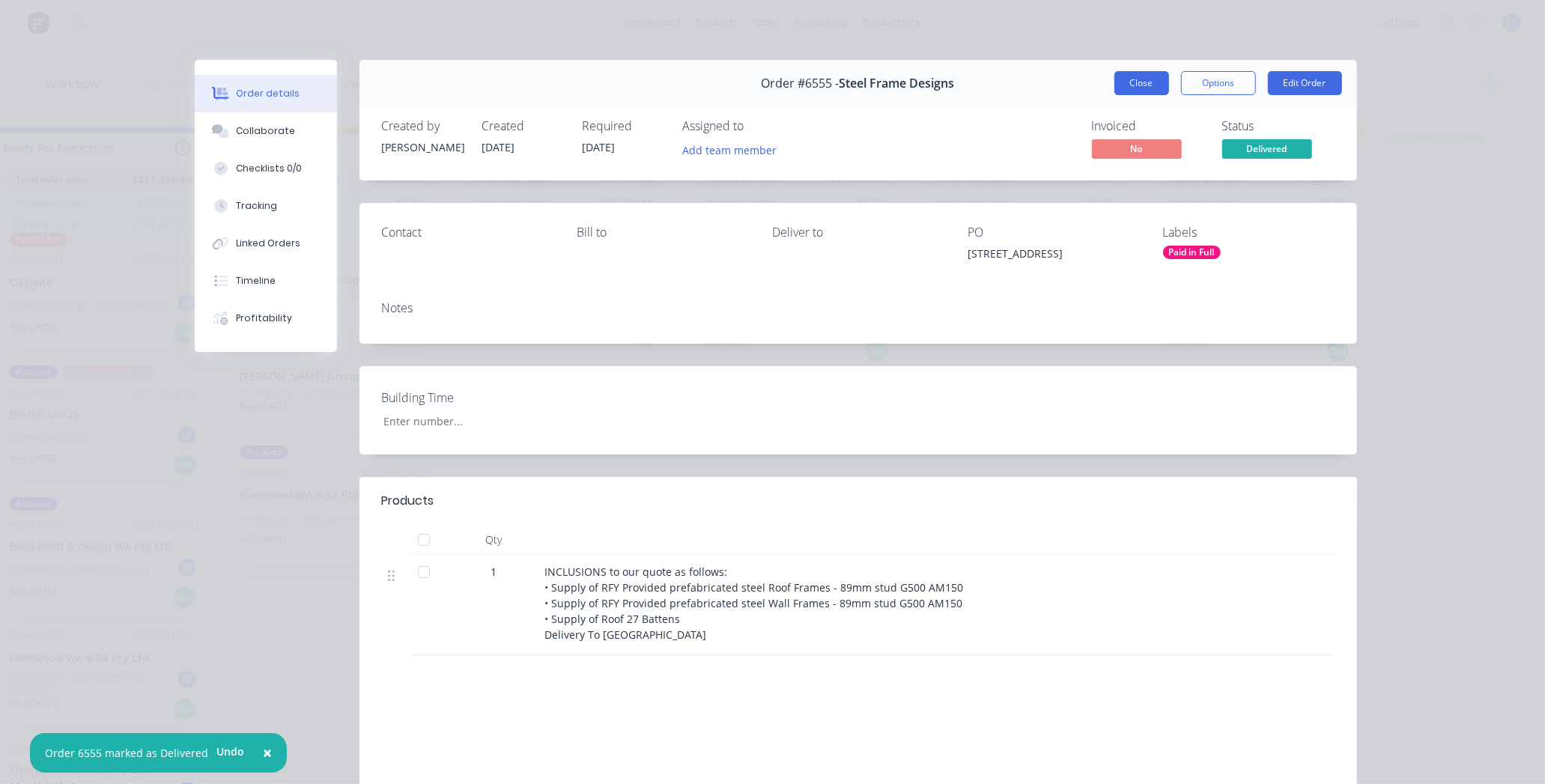
click at [1134, 81] on button "Close" at bounding box center [1142, 84] width 55 height 24
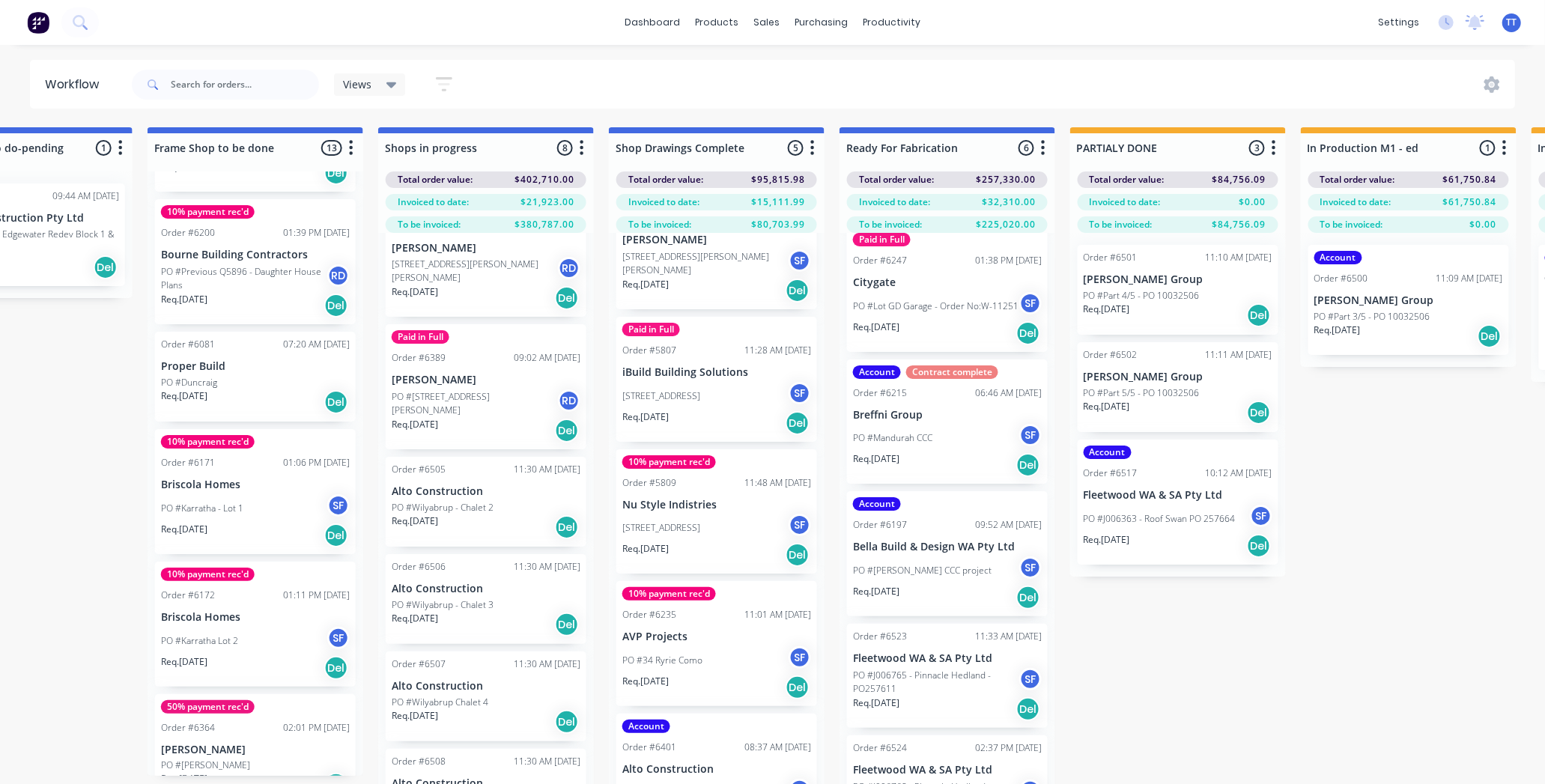
scroll to position [83, 0]
